Goal: Navigation & Orientation: Find specific page/section

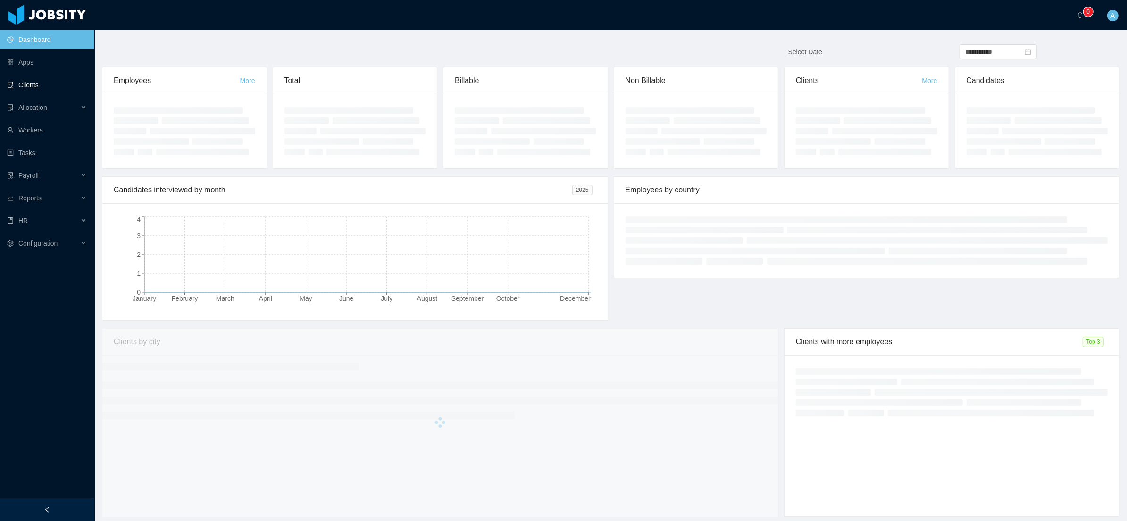
click at [33, 78] on link "Clients" at bounding box center [47, 84] width 80 height 19
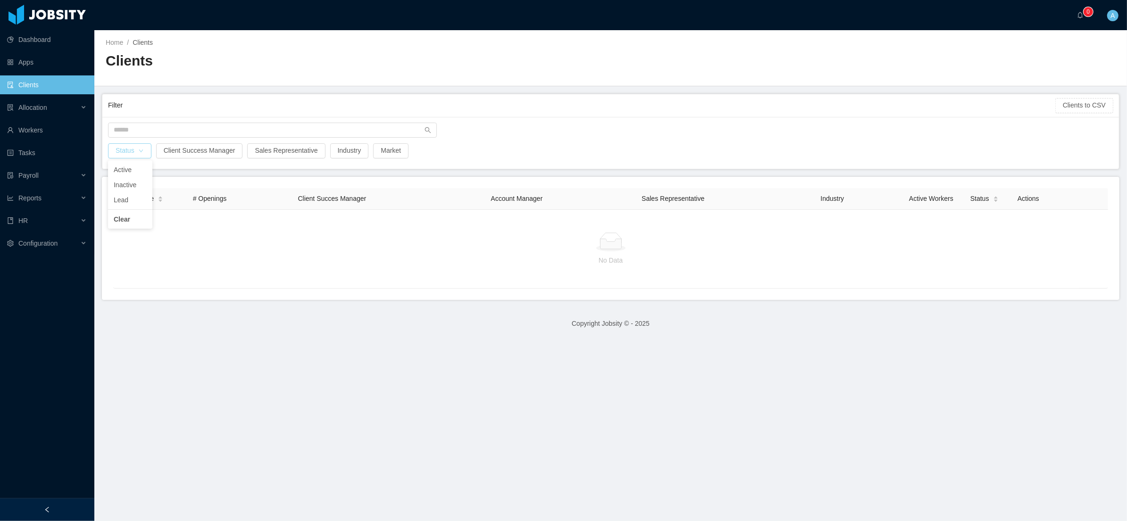
click at [144, 153] on button "Status" at bounding box center [129, 150] width 43 height 15
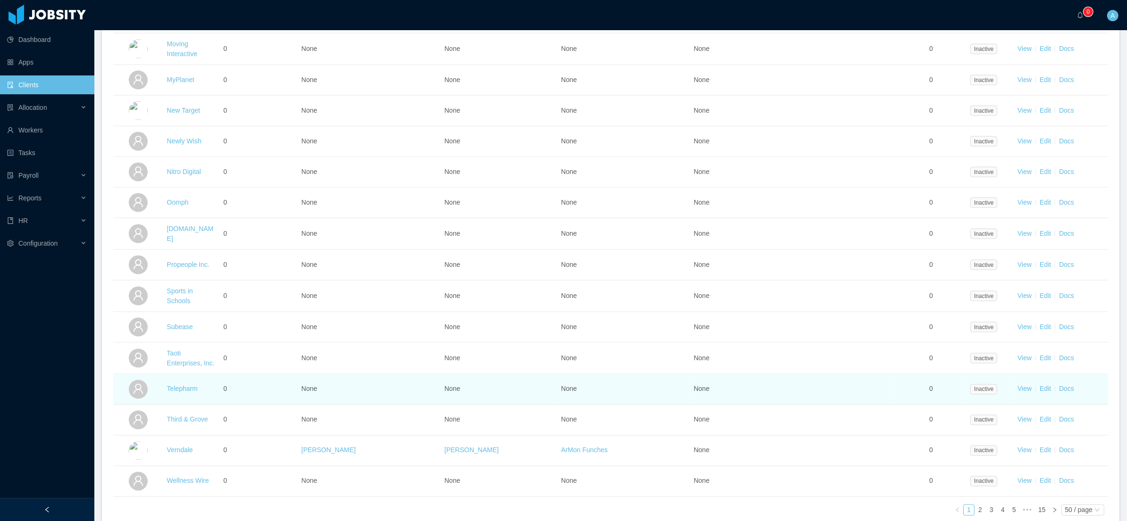
scroll to position [1349, 0]
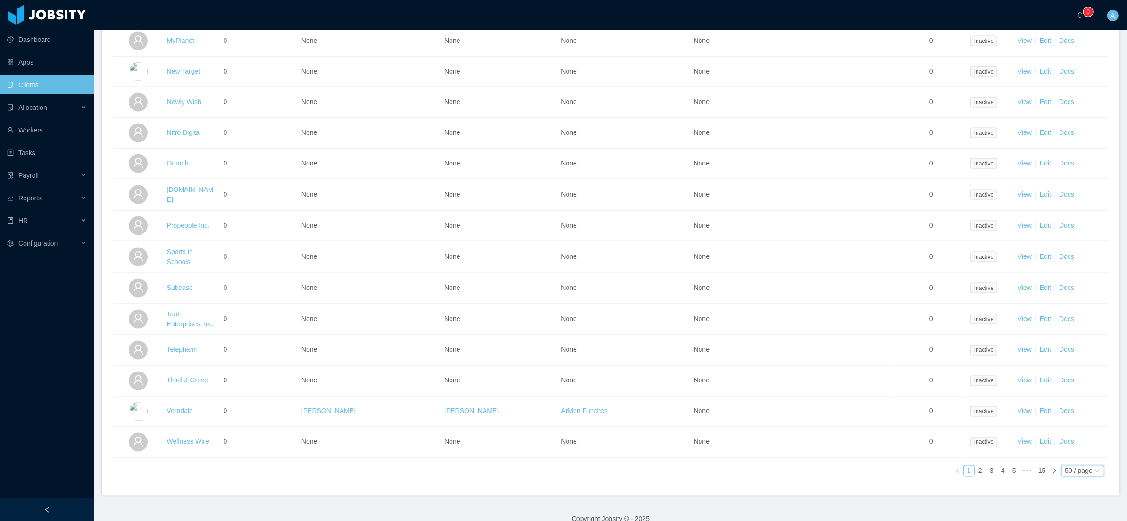
click at [1076, 466] on div "50 / page" at bounding box center [1078, 471] width 27 height 10
click at [1075, 439] on li "500 / page" at bounding box center [1072, 441] width 45 height 15
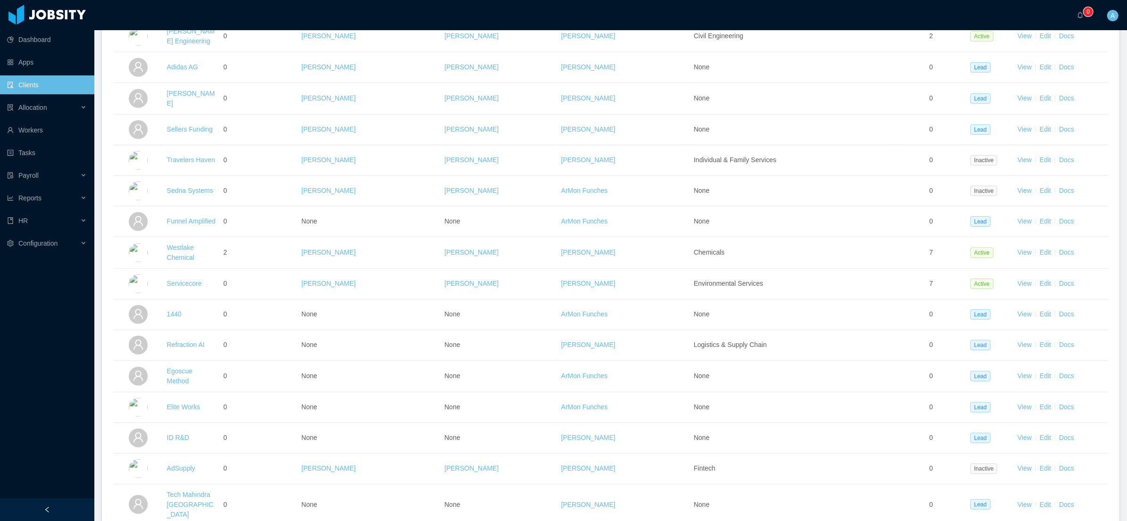
scroll to position [15525, 0]
